Goal: Browse casually

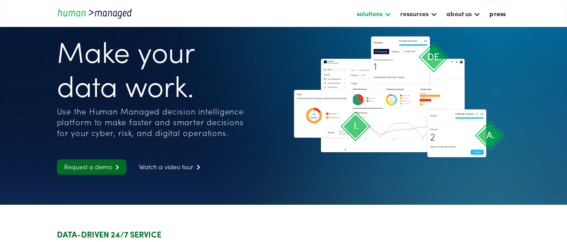
click at [377, 13] on div "solutions" at bounding box center [370, 13] width 26 height 11
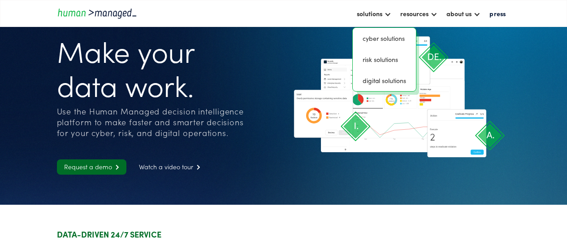
click at [203, 71] on h1 "Make your data work." at bounding box center [154, 67] width 195 height 68
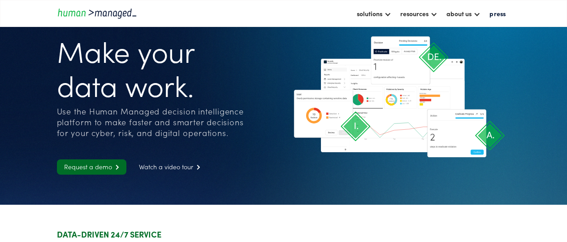
click at [127, 57] on h1 "Make your data work." at bounding box center [154, 67] width 195 height 68
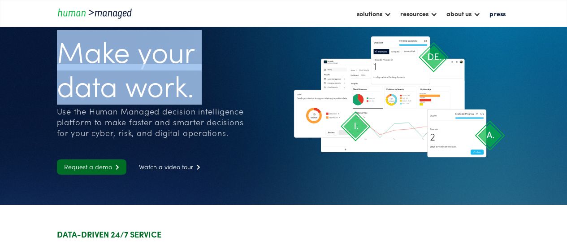
click at [127, 57] on h1 "Make your data work." at bounding box center [154, 67] width 195 height 68
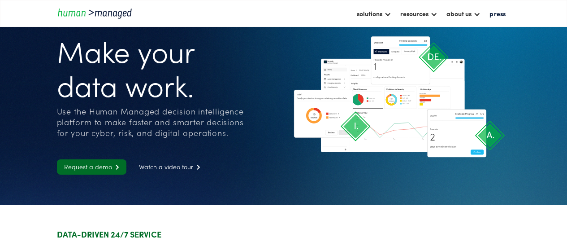
click at [169, 117] on div "Use the Human Managed decision intelligence platform to make faster and smarter…" at bounding box center [154, 122] width 195 height 32
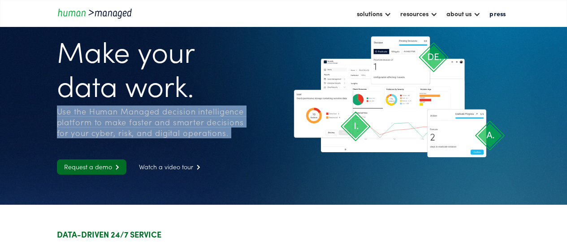
click at [169, 117] on div "Use the Human Managed decision intelligence platform to make faster and smarter…" at bounding box center [154, 122] width 195 height 32
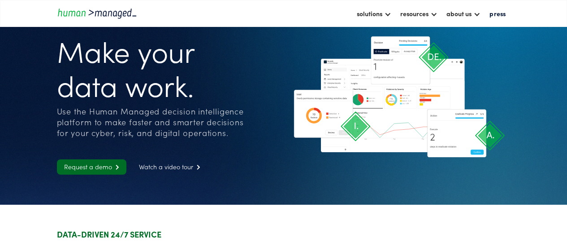
click at [214, 89] on h1 "Make your data work." at bounding box center [154, 67] width 195 height 68
click at [182, 89] on h1 "Make your data work." at bounding box center [154, 67] width 195 height 68
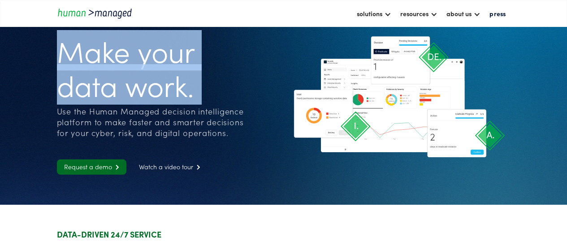
click at [182, 89] on h1 "Make your data work." at bounding box center [154, 67] width 195 height 68
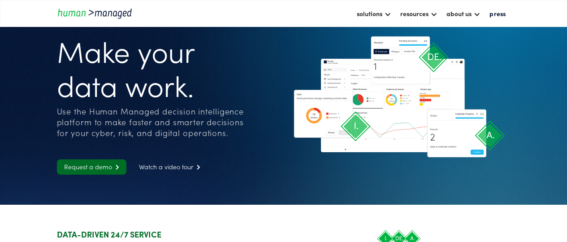
click at [190, 120] on div "Use the Human Managed decision intelligence platform to make faster and smarter…" at bounding box center [154, 122] width 195 height 32
click at [375, 13] on div "solutions" at bounding box center [370, 13] width 26 height 11
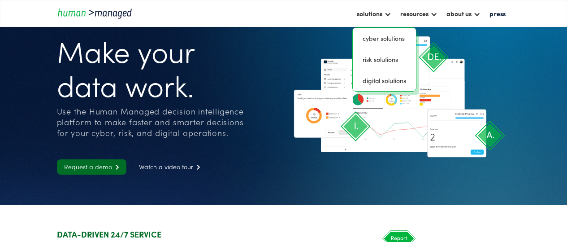
click at [208, 59] on h1 "Make your data work." at bounding box center [154, 67] width 195 height 68
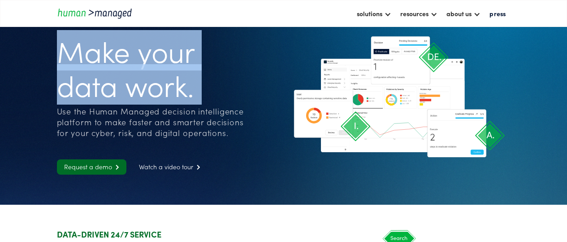
drag, startPoint x: 59, startPoint y: 51, endPoint x: 125, endPoint y: 105, distance: 85.0
click at [125, 105] on div "Make your data work. Use the Human Managed decision intelligence platform to ma…" at bounding box center [168, 81] width 223 height 114
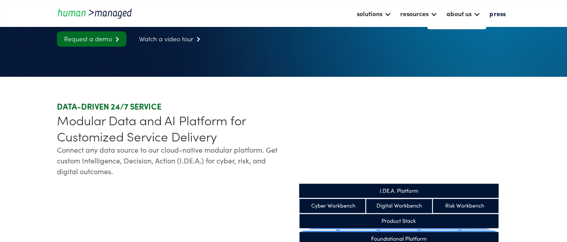
scroll to position [128, 0]
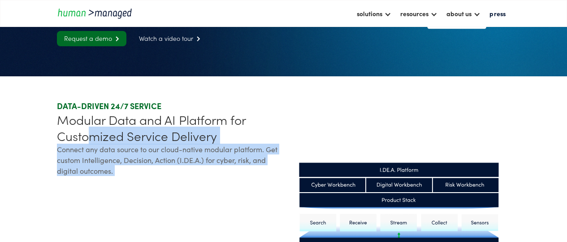
drag, startPoint x: 83, startPoint y: 131, endPoint x: 186, endPoint y: 188, distance: 116.8
click at [186, 188] on div "DATA-DRIVEN 24/7 SERVICE Modular Data and AI Platform for Customized Service De…" at bounding box center [168, 208] width 223 height 216
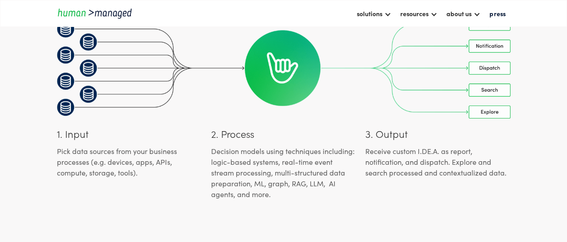
scroll to position [1549, 0]
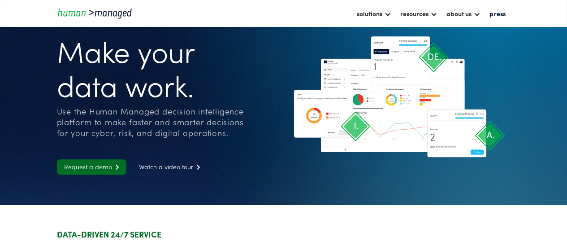
scroll to position [1549, 0]
